Goal: Task Accomplishment & Management: Manage account settings

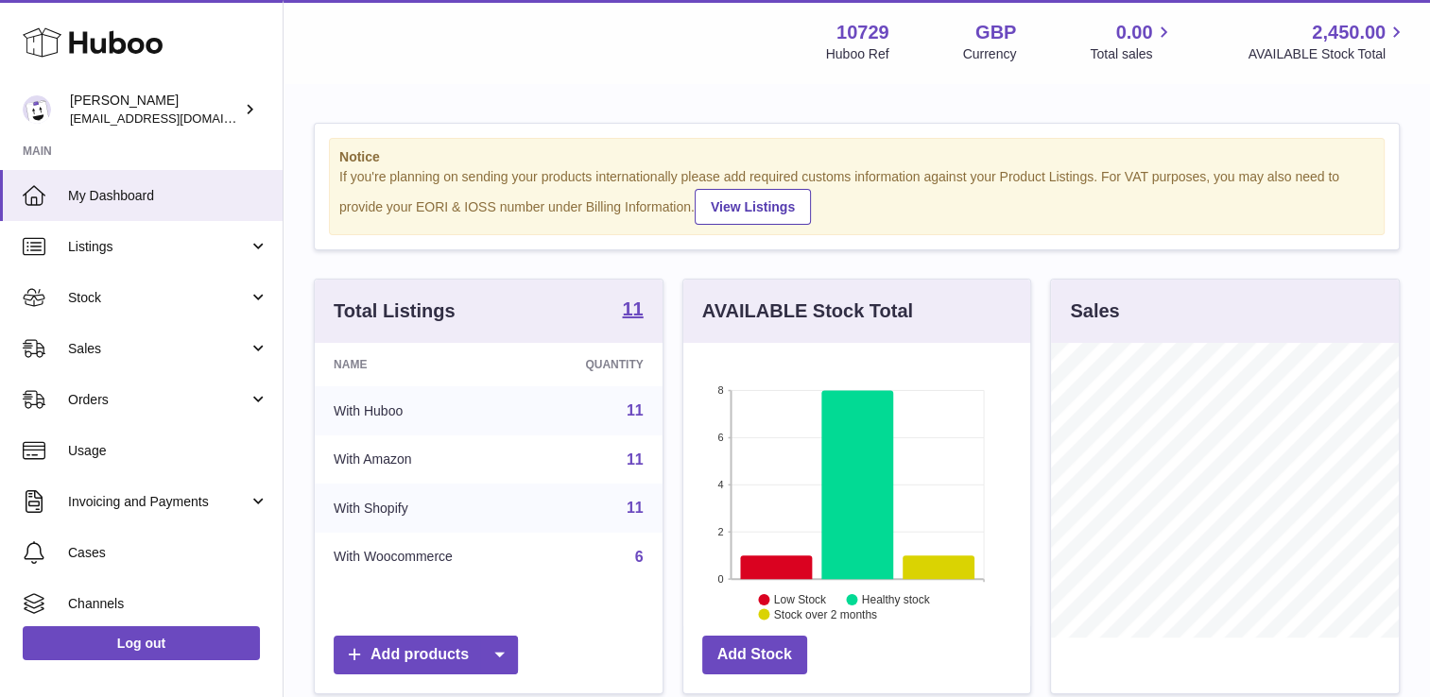
scroll to position [295, 352]
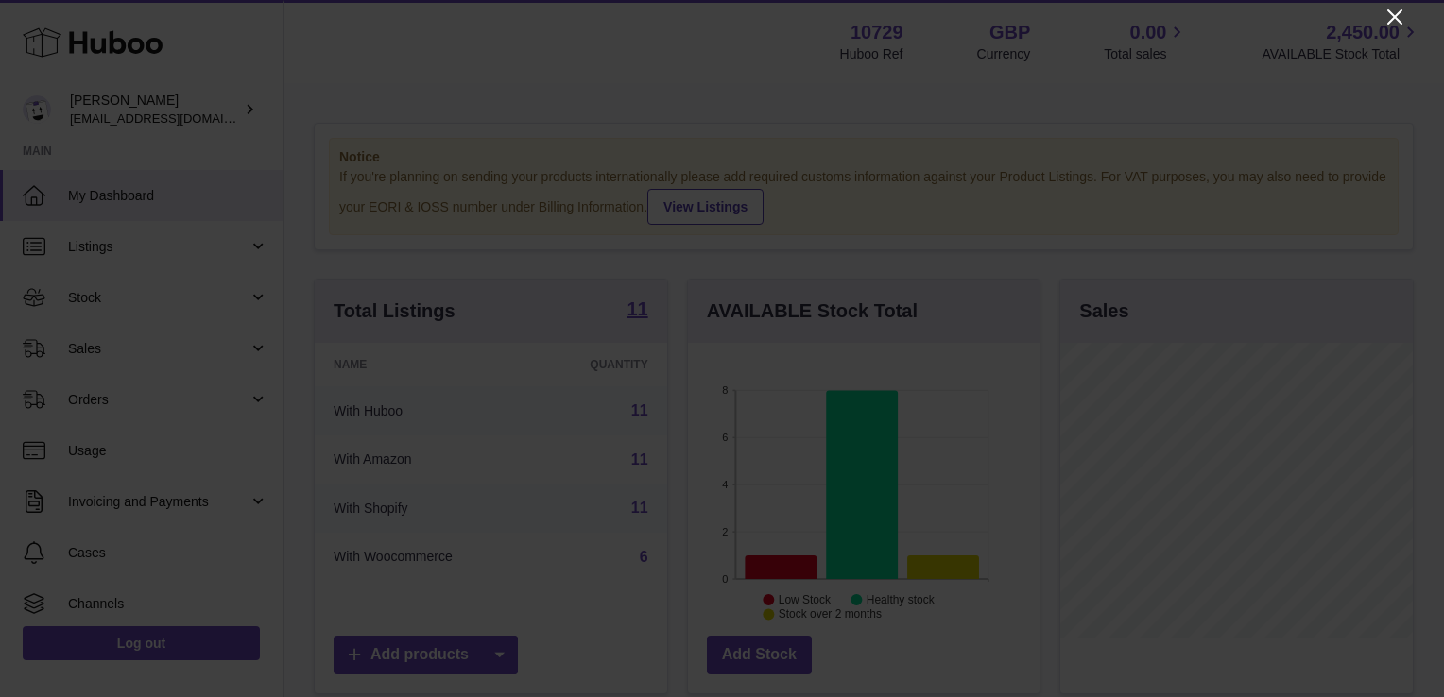
click at [1396, 23] on icon "Close" at bounding box center [1394, 17] width 23 height 23
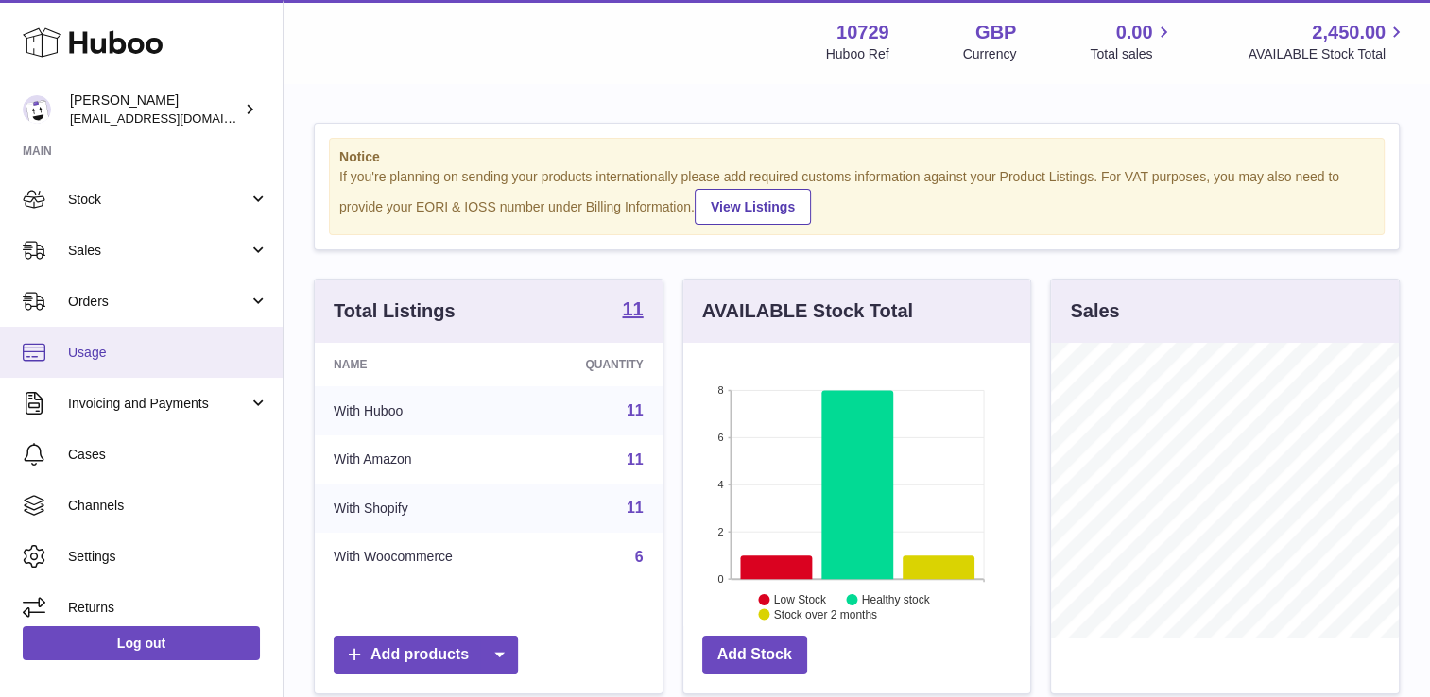
scroll to position [110, 0]
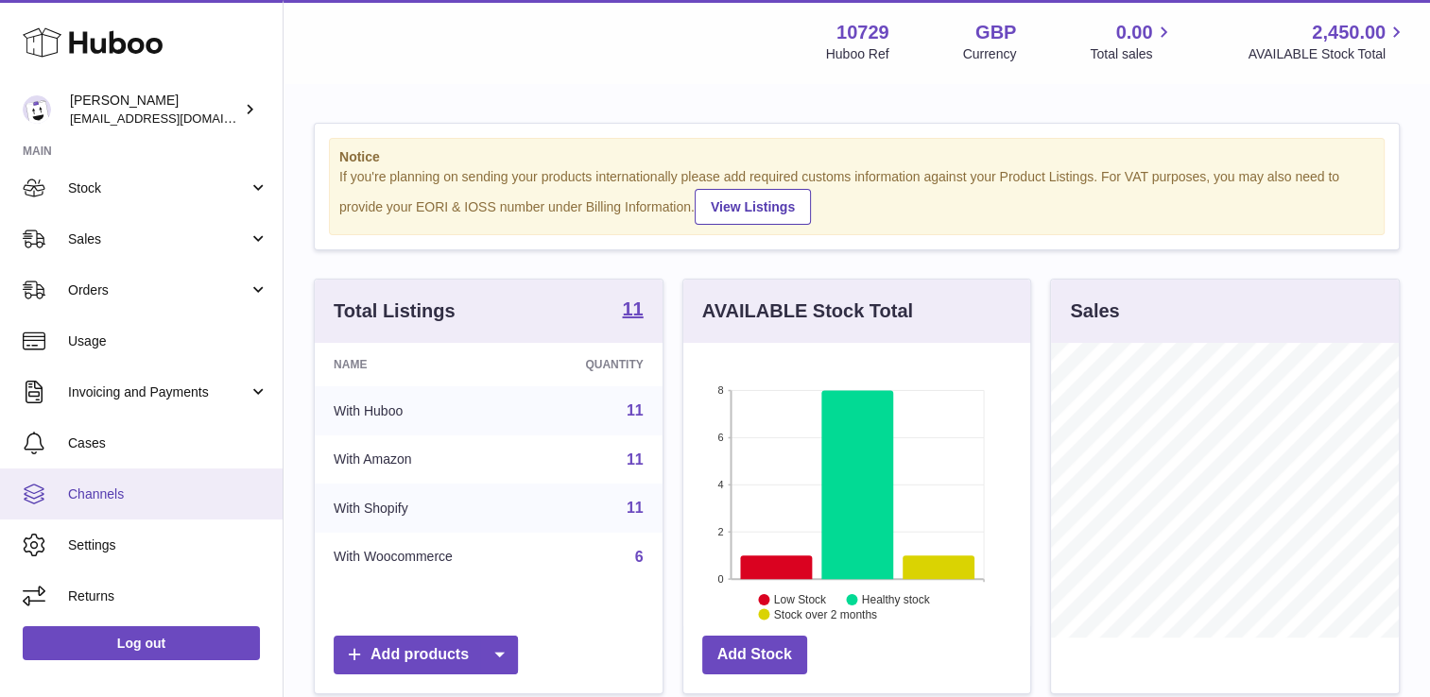
click at [76, 492] on span "Channels" at bounding box center [168, 495] width 200 height 18
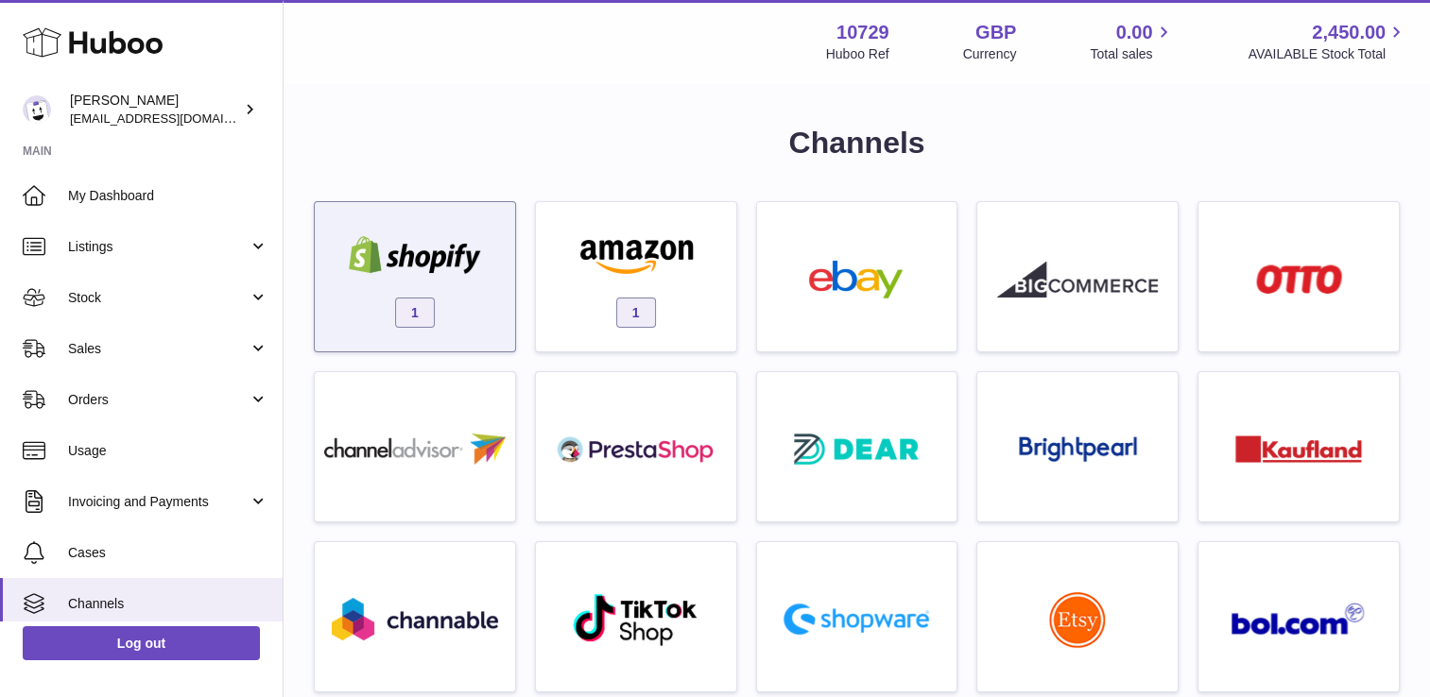
click at [416, 288] on div "1" at bounding box center [414, 281] width 181 height 121
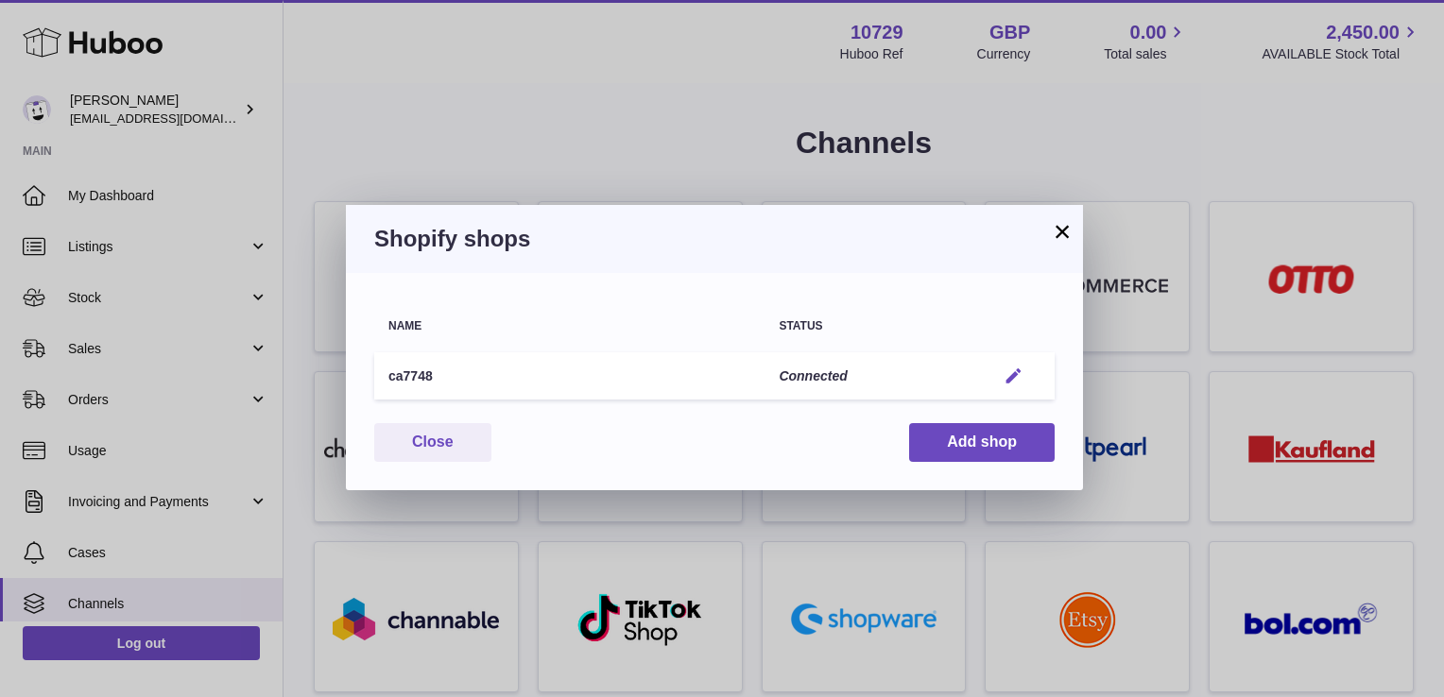
click at [1017, 372] on em "button" at bounding box center [1014, 377] width 20 height 20
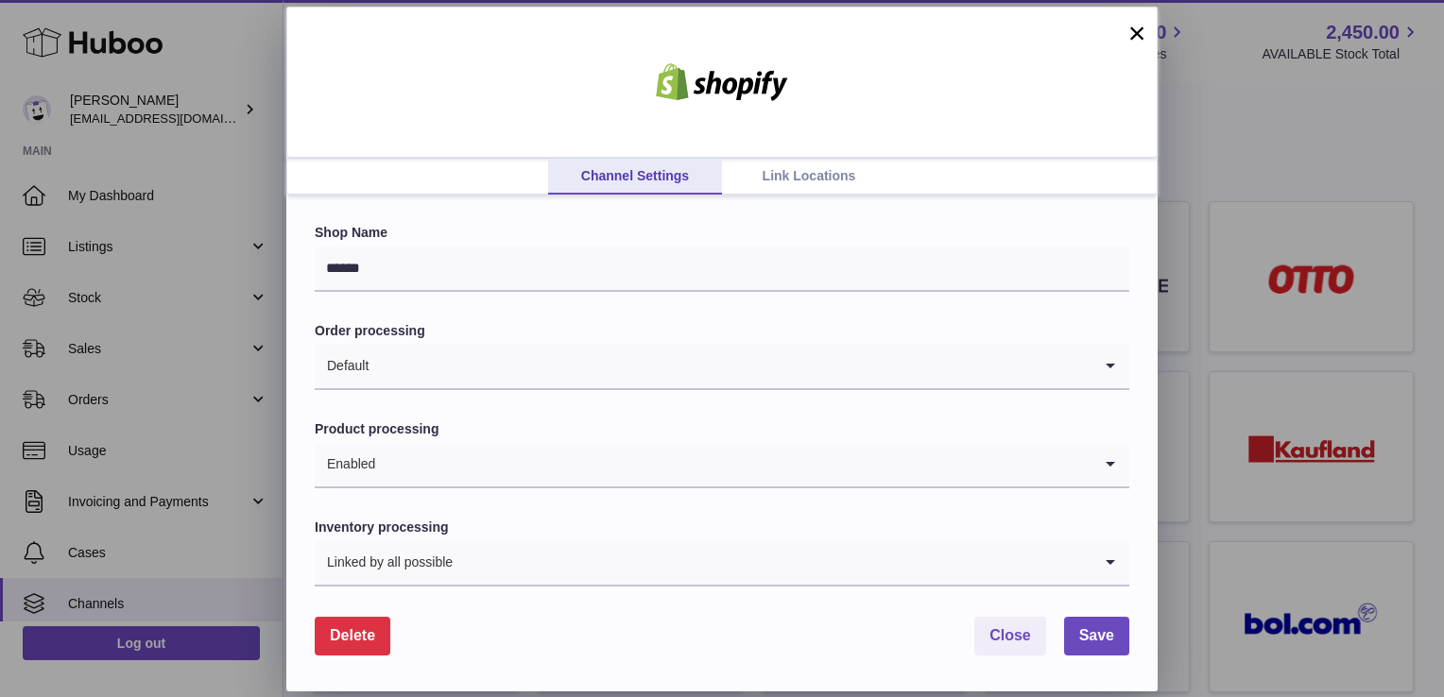
click at [766, 161] on link "Link Locations" at bounding box center [809, 177] width 174 height 36
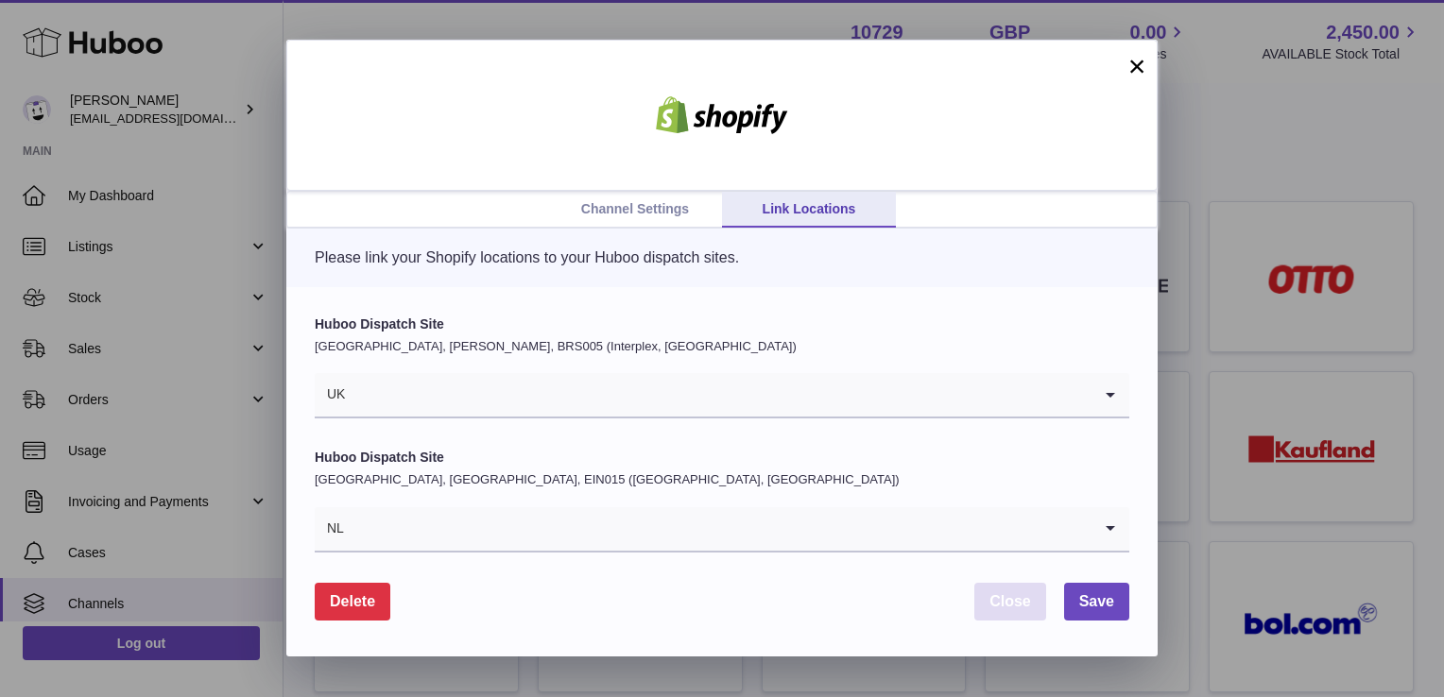
click at [1021, 598] on span "Close" at bounding box center [1010, 601] width 42 height 16
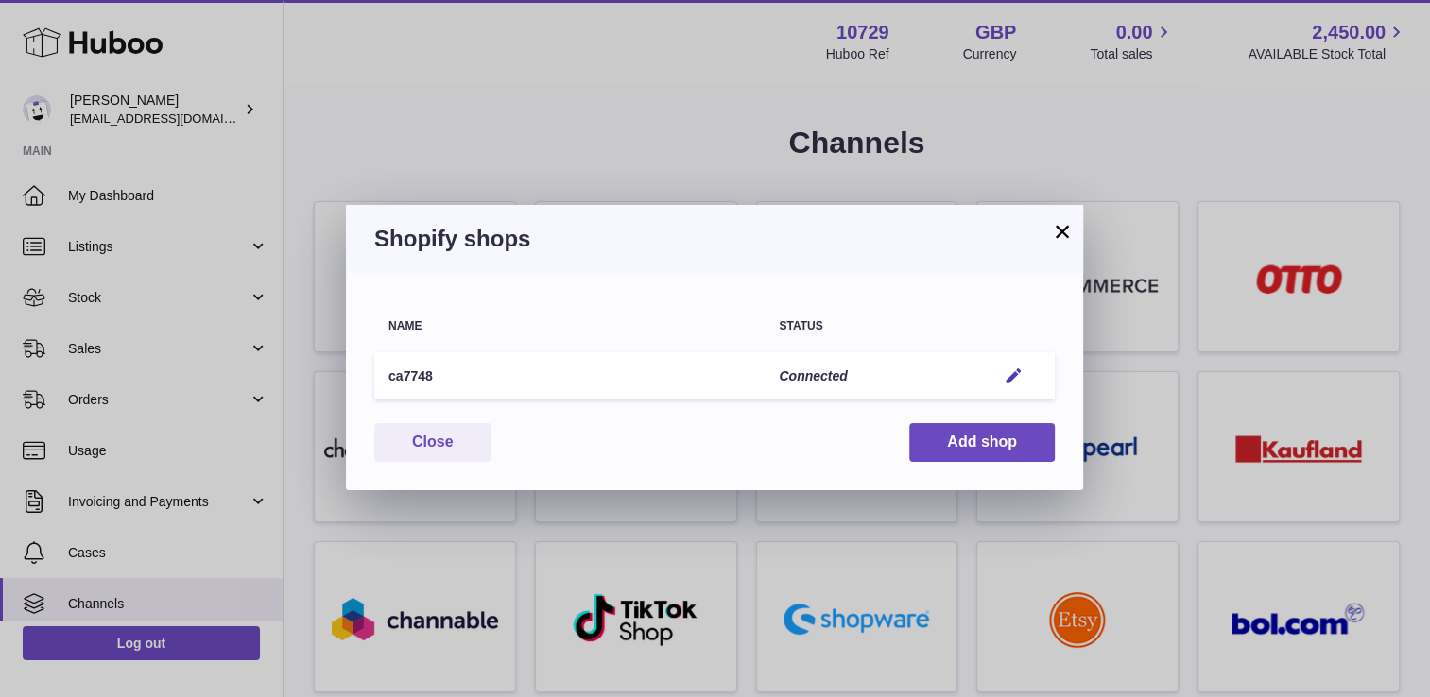
click at [1015, 365] on td "Edit" at bounding box center [1018, 376] width 73 height 48
click at [1015, 368] on em "button" at bounding box center [1014, 377] width 20 height 20
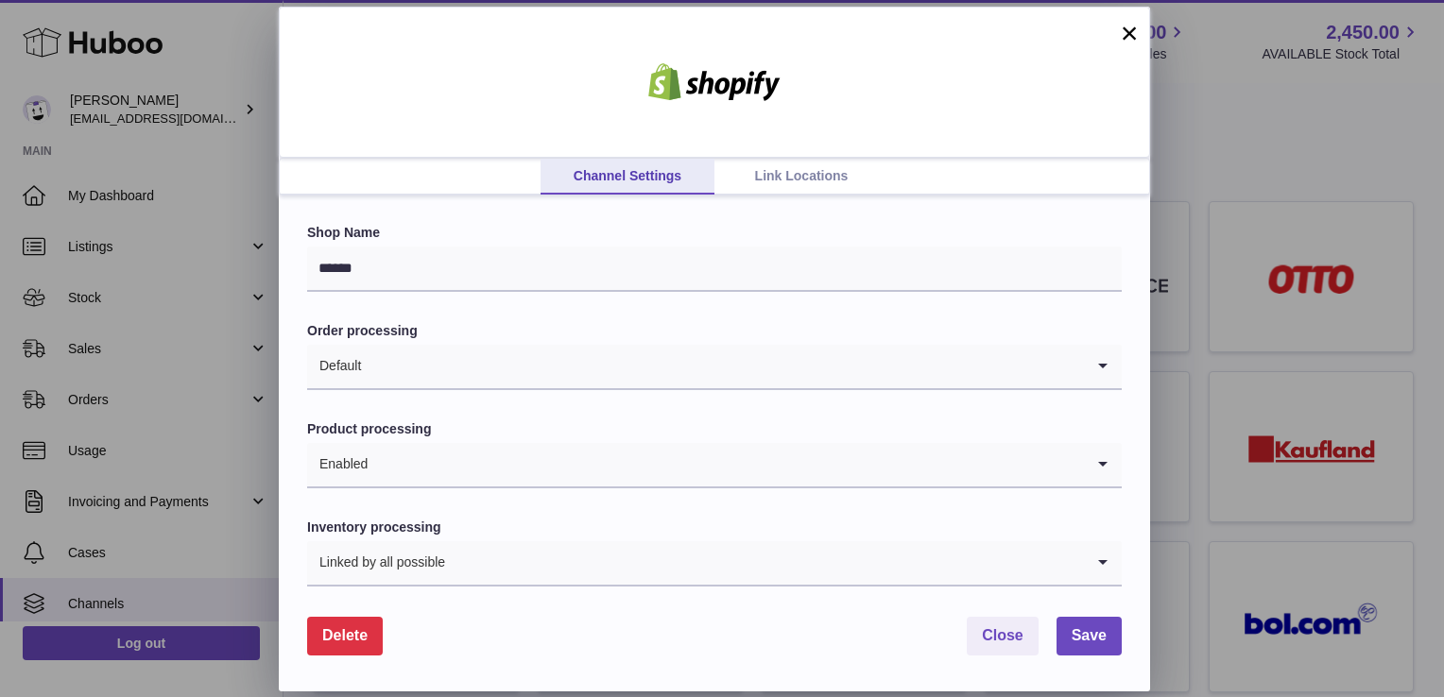
click at [745, 176] on link "Link Locations" at bounding box center [801, 177] width 174 height 36
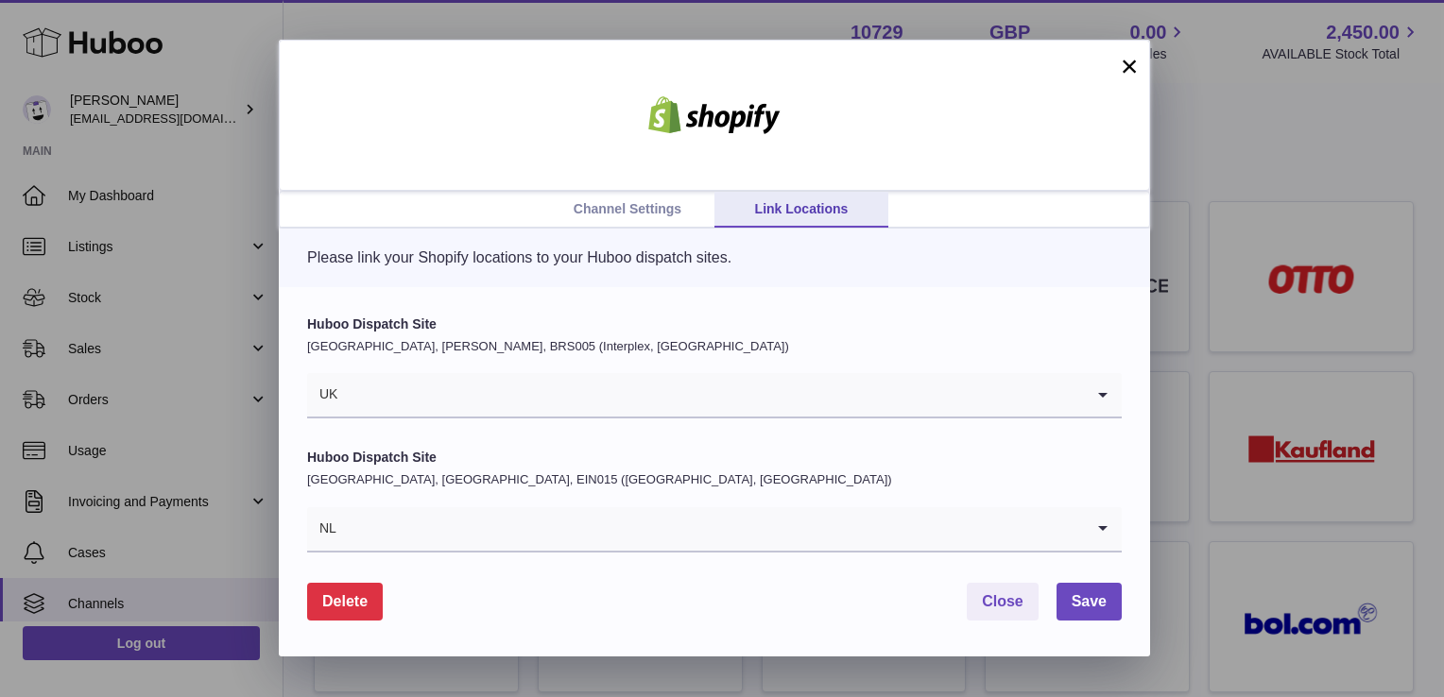
click at [1126, 58] on button "×" at bounding box center [1129, 66] width 23 height 23
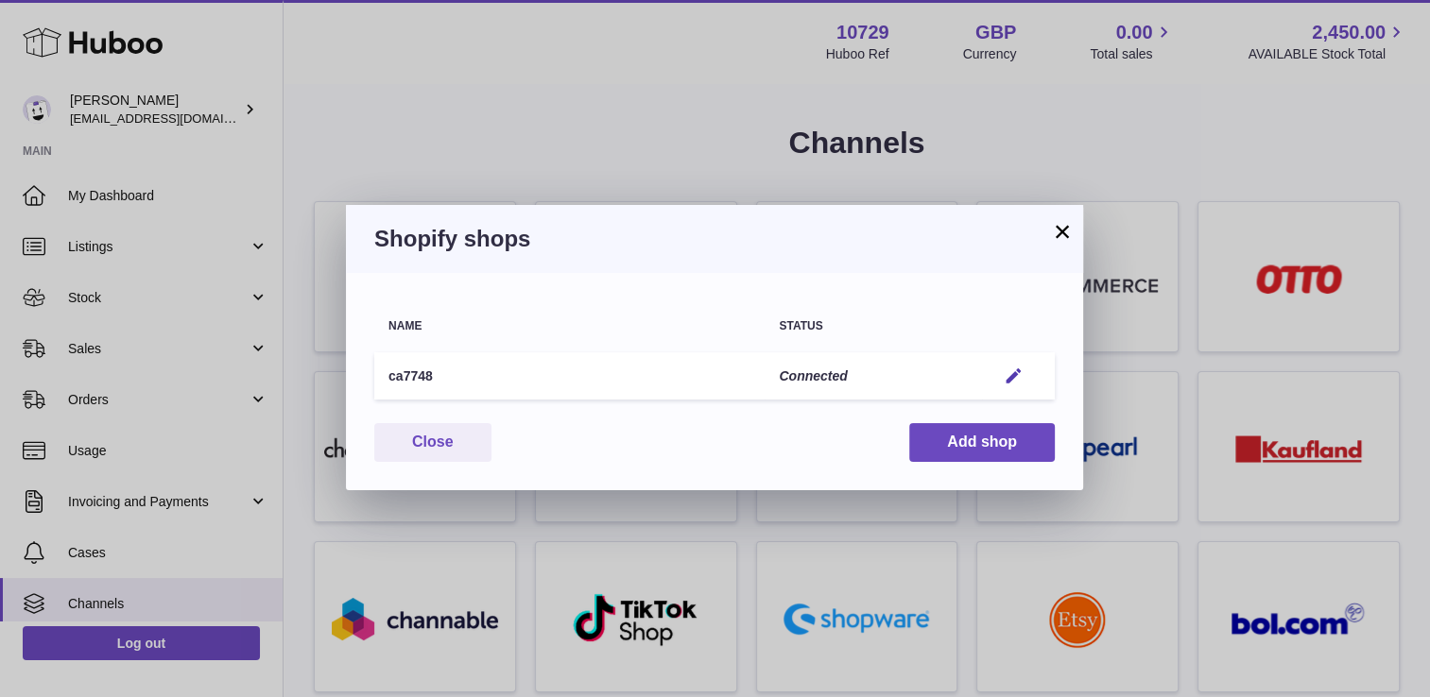
click at [1054, 232] on button "×" at bounding box center [1062, 231] width 23 height 23
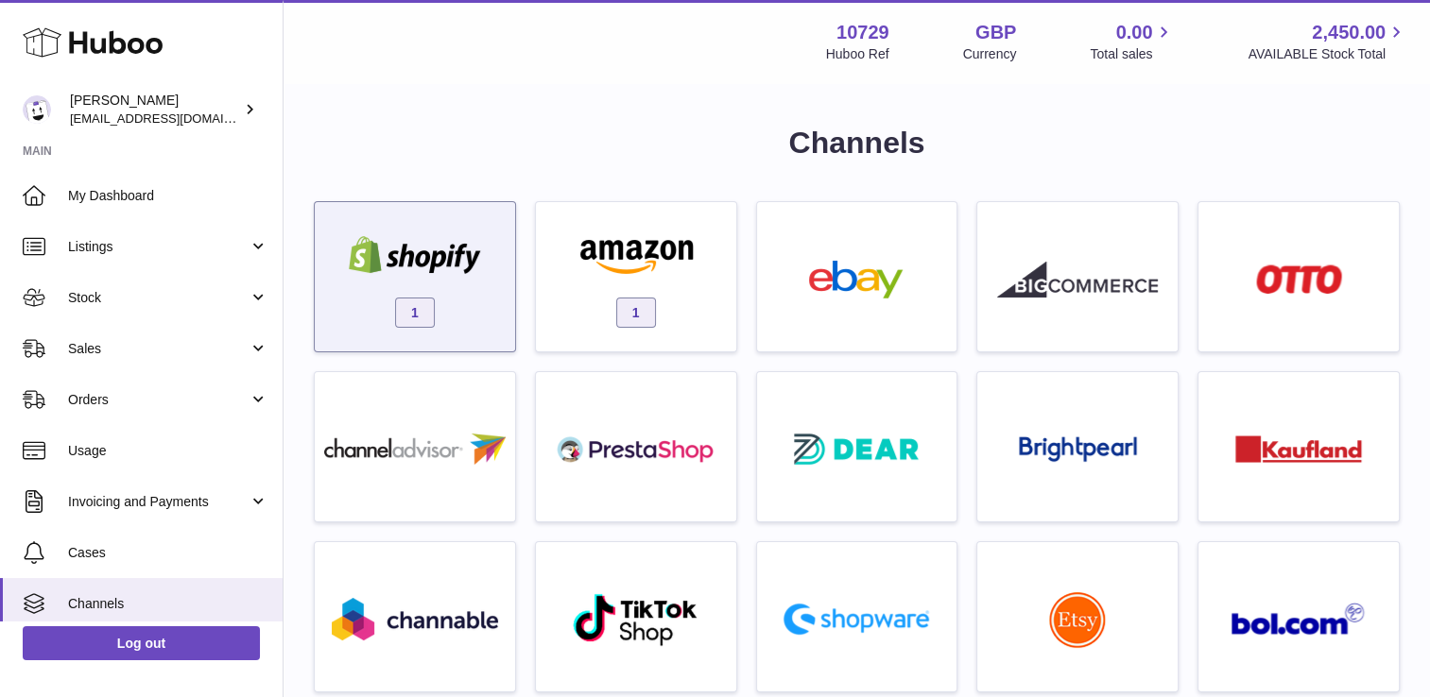
click at [360, 283] on div "1" at bounding box center [414, 281] width 181 height 121
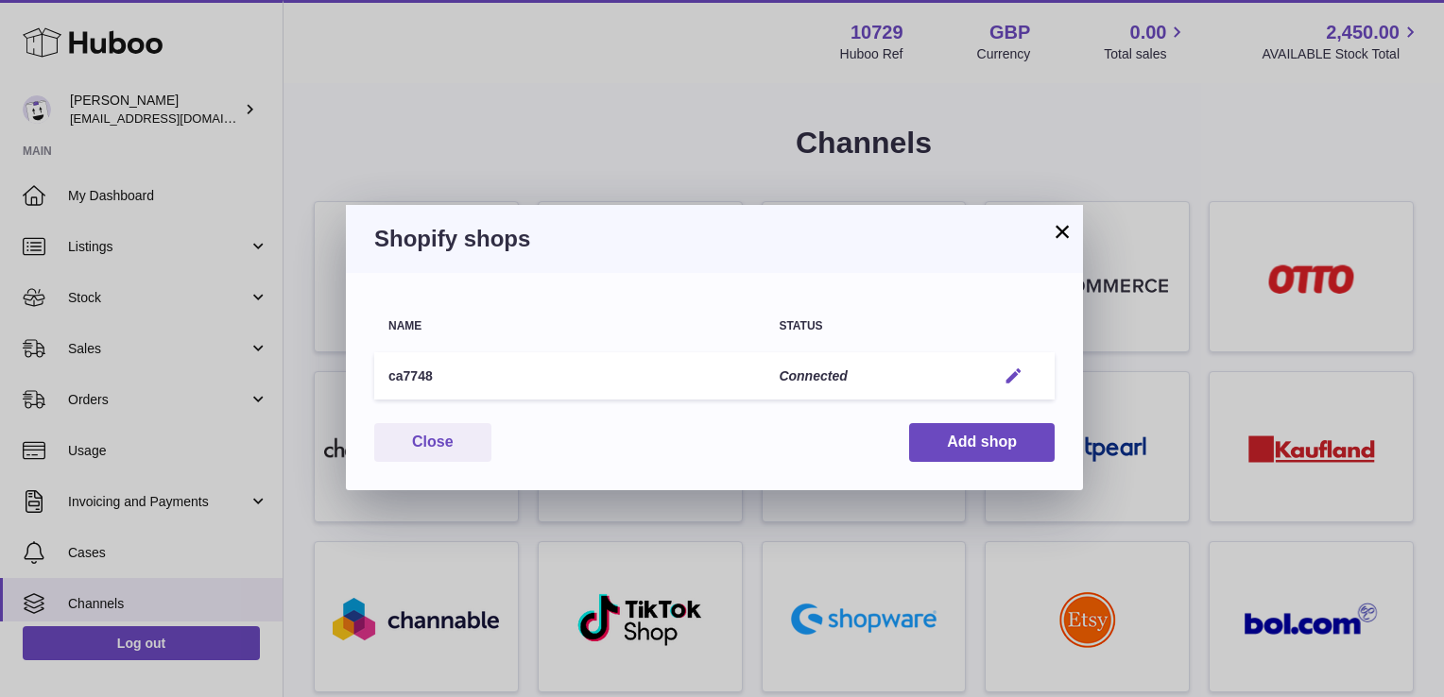
click at [1021, 372] on em "button" at bounding box center [1014, 377] width 20 height 20
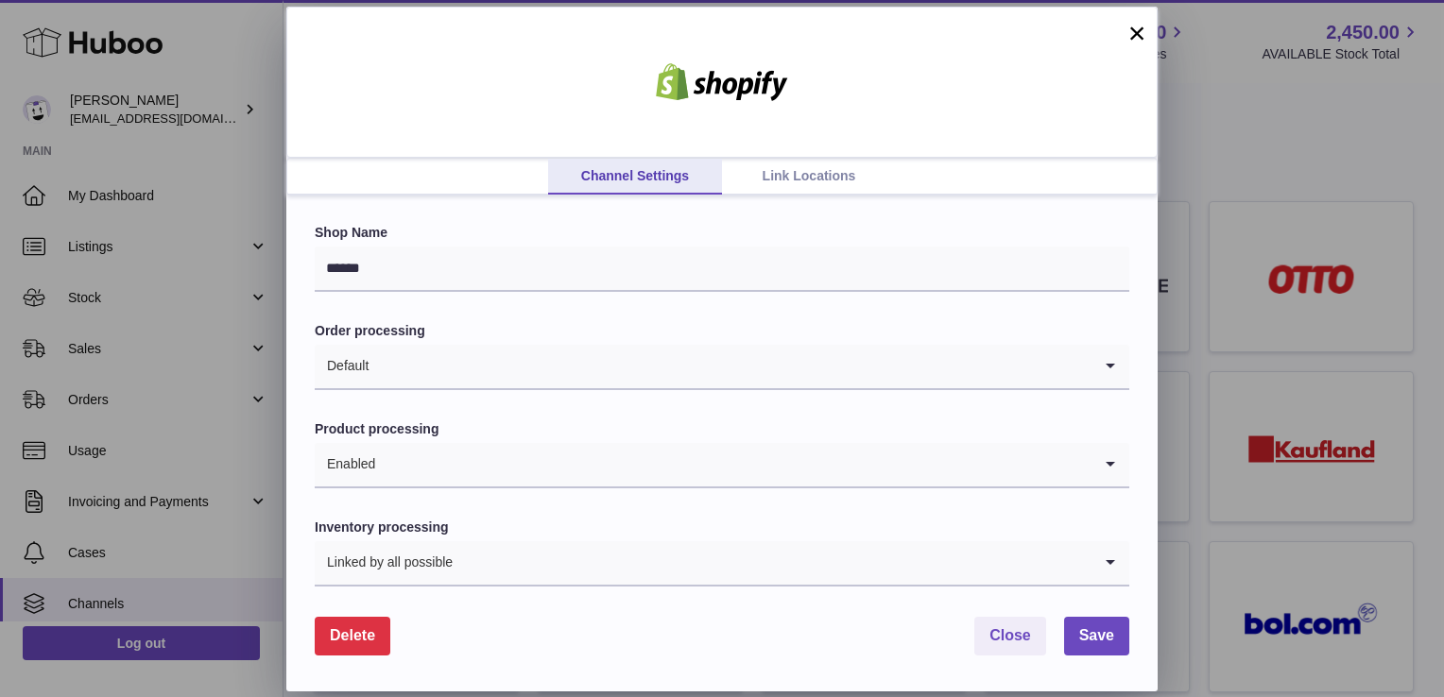
click at [823, 165] on link "Link Locations" at bounding box center [809, 177] width 174 height 36
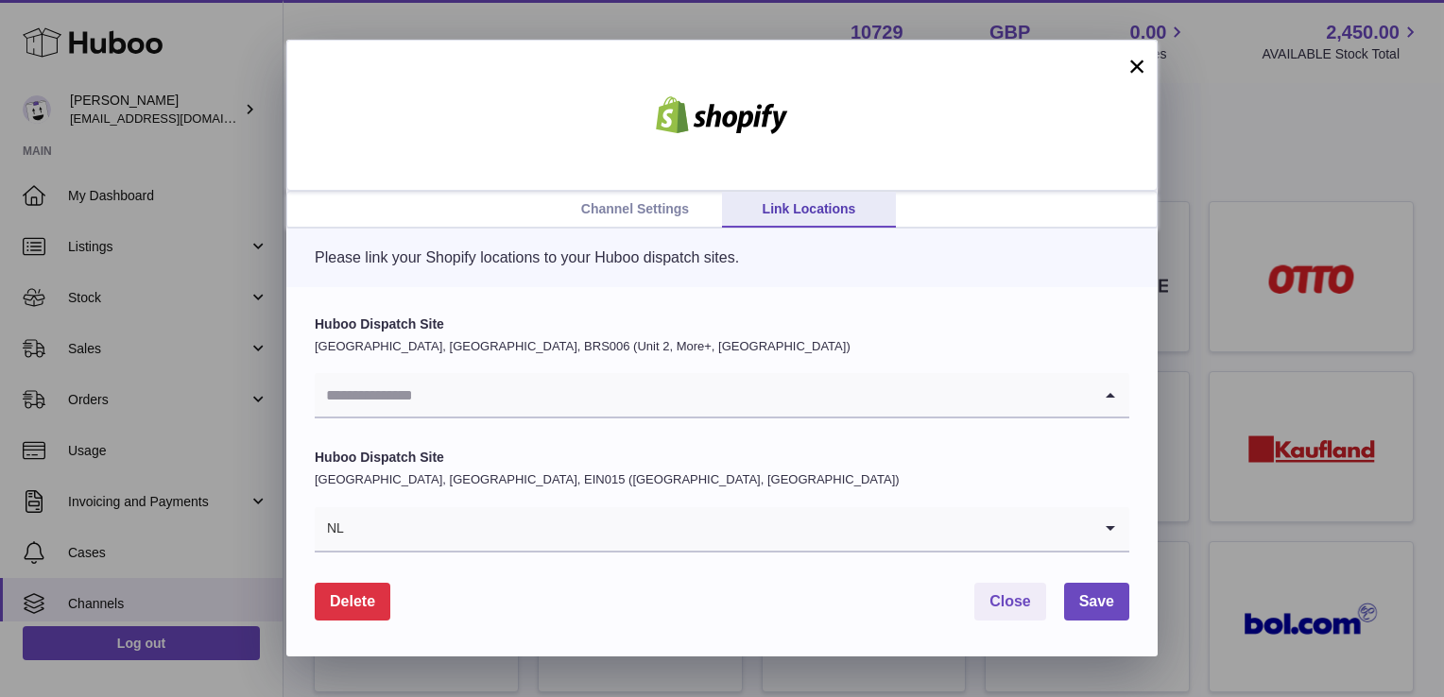
click at [622, 405] on input "Search for option" at bounding box center [703, 394] width 777 height 43
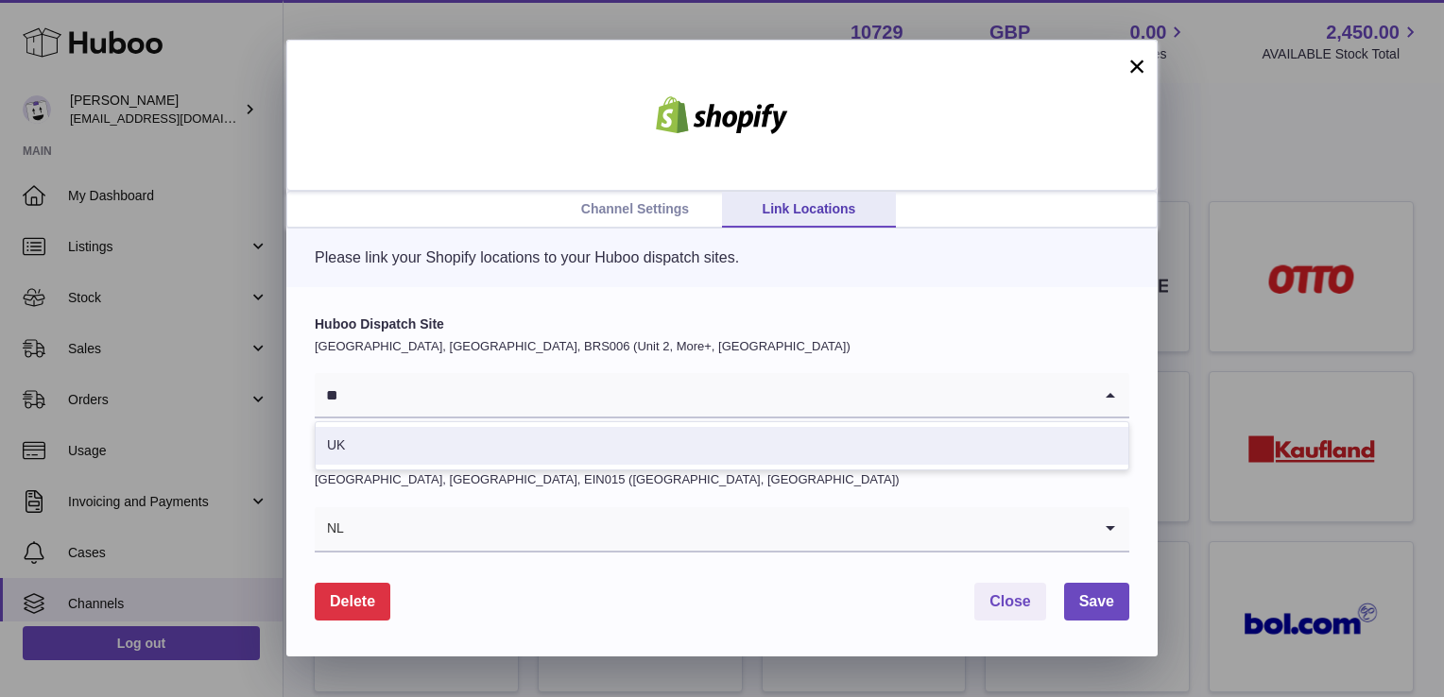
type input "*"
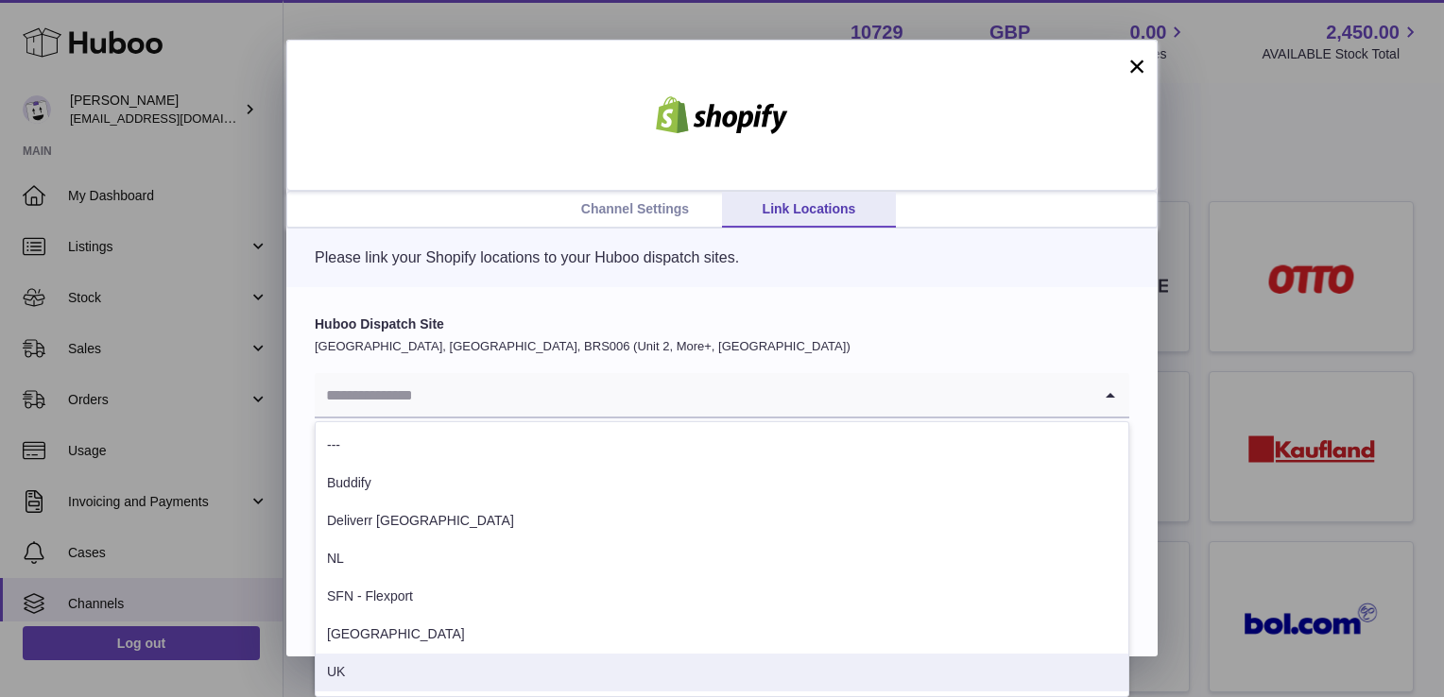
click at [419, 674] on li "UK" at bounding box center [722, 673] width 813 height 38
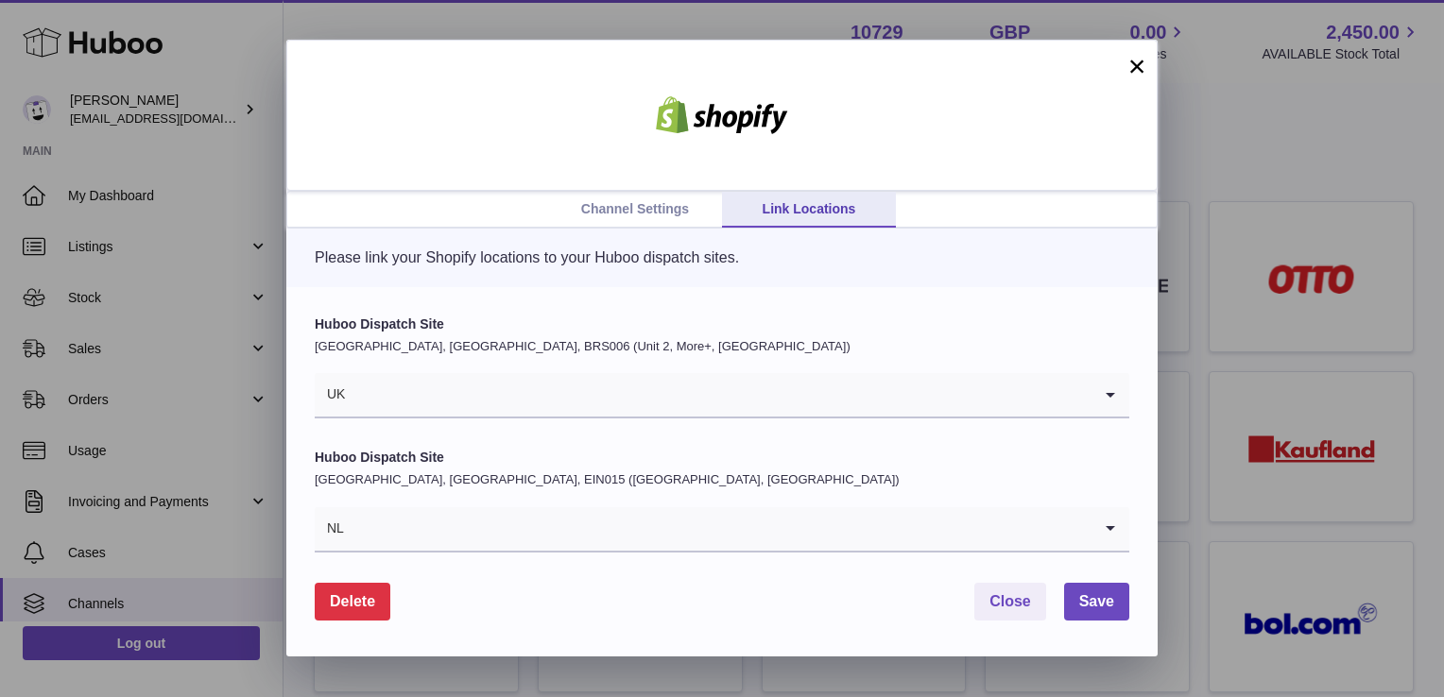
click at [745, 306] on div "Huboo Dispatch Site [GEOGRAPHIC_DATA], [GEOGRAPHIC_DATA], BRS006 (Unit 2, More+…" at bounding box center [721, 472] width 871 height 370
click at [1084, 600] on span "Save" at bounding box center [1096, 601] width 35 height 16
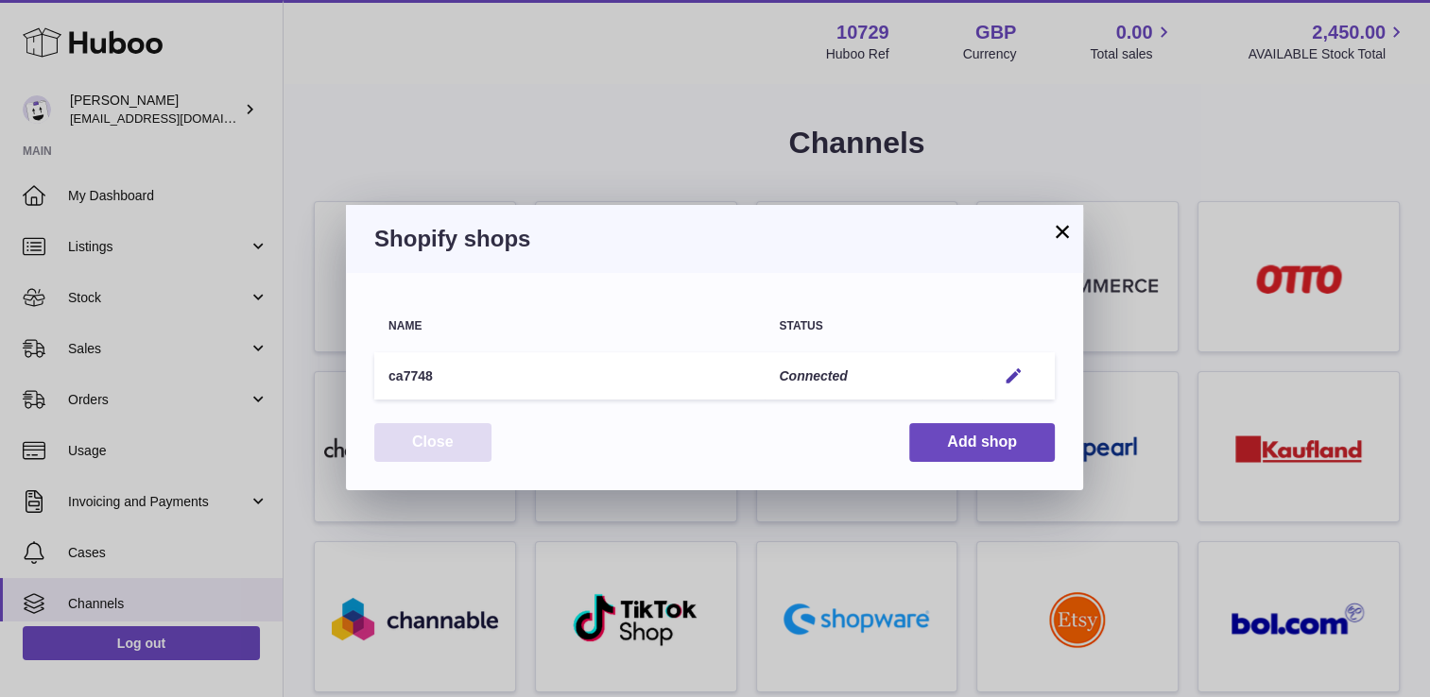
click at [436, 443] on button "Close" at bounding box center [432, 442] width 117 height 39
